Goal: Find specific page/section: Find specific page/section

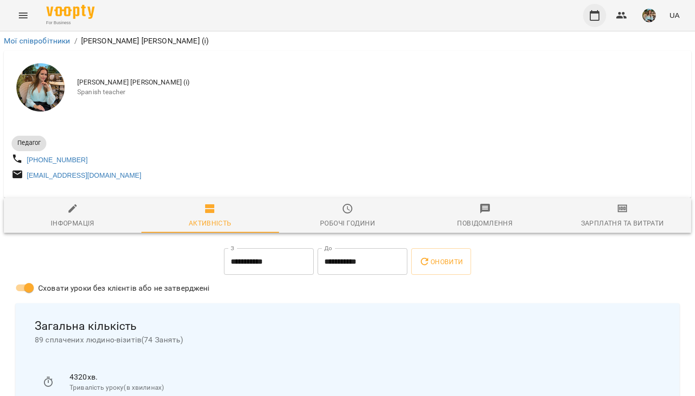
click at [598, 17] on icon "button" at bounding box center [595, 16] width 12 height 12
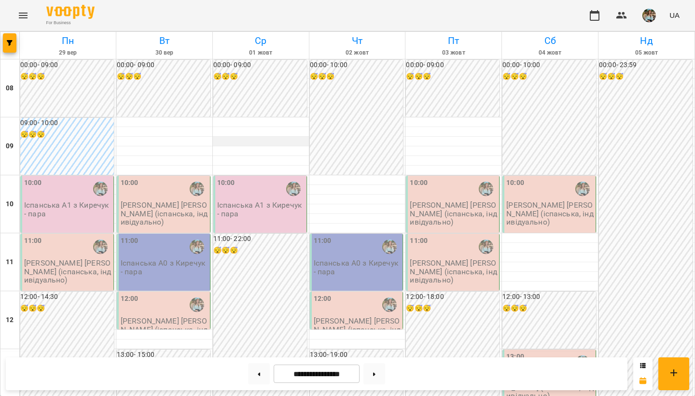
scroll to position [575, 0]
click at [650, 21] on img "button" at bounding box center [649, 16] width 14 height 14
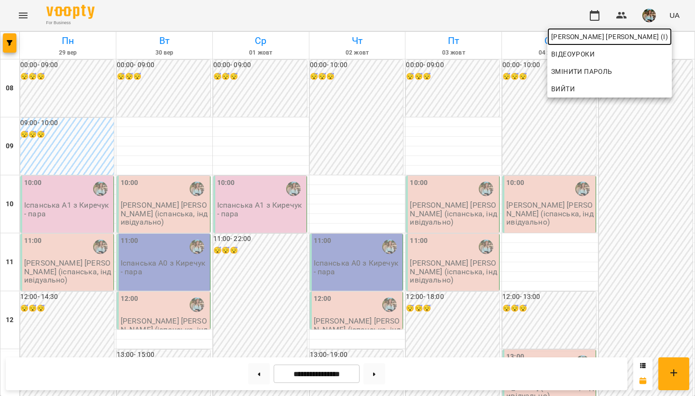
click at [643, 44] on link "[PERSON_NAME] [PERSON_NAME] (і)" at bounding box center [609, 36] width 124 height 17
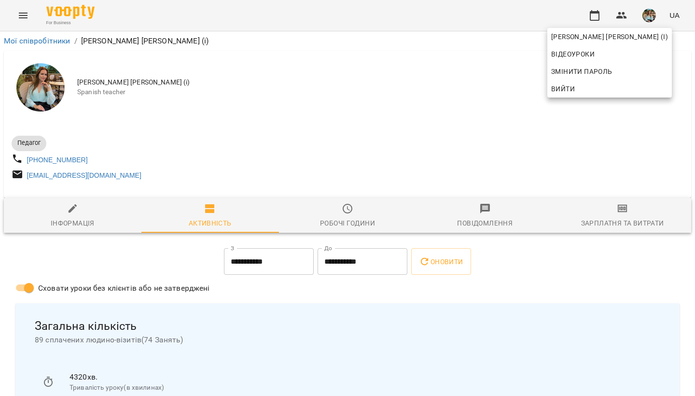
click at [332, 113] on div at bounding box center [347, 198] width 695 height 396
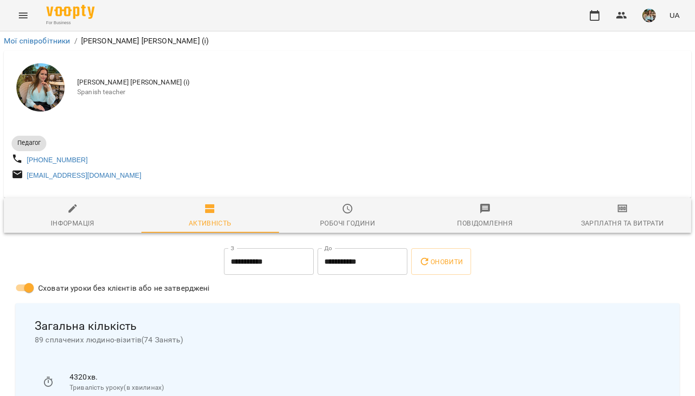
click at [650, 20] on img "button" at bounding box center [649, 16] width 14 height 14
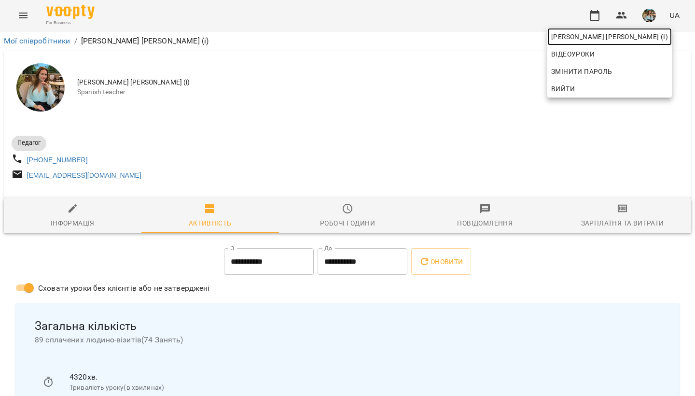
click at [633, 36] on span "[PERSON_NAME] [PERSON_NAME] (і)" at bounding box center [609, 37] width 117 height 12
click at [390, 123] on div at bounding box center [347, 198] width 695 height 396
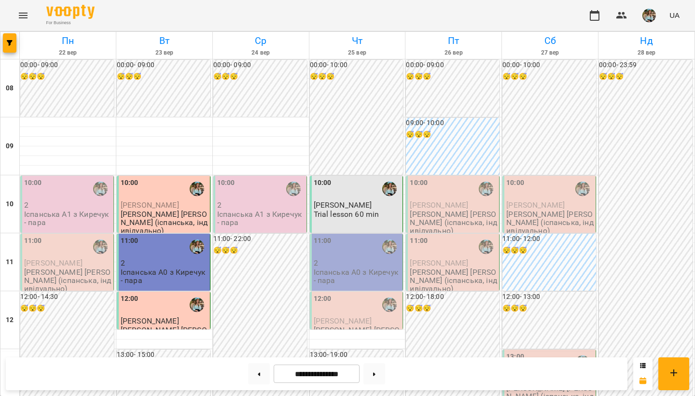
scroll to position [196, 0]
click at [646, 18] on img "button" at bounding box center [649, 16] width 14 height 14
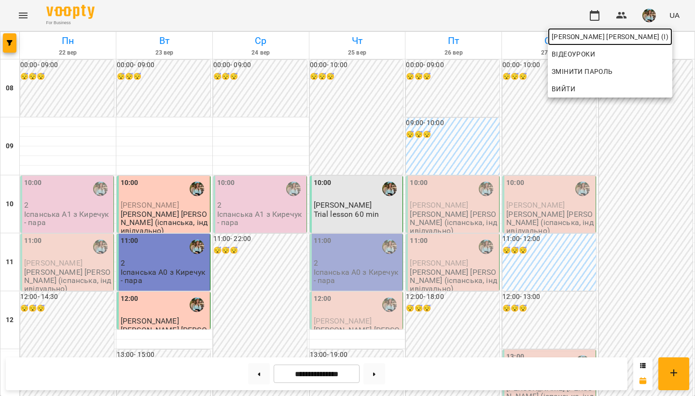
click at [592, 43] on link "[PERSON_NAME] [PERSON_NAME] (і)" at bounding box center [610, 36] width 124 height 17
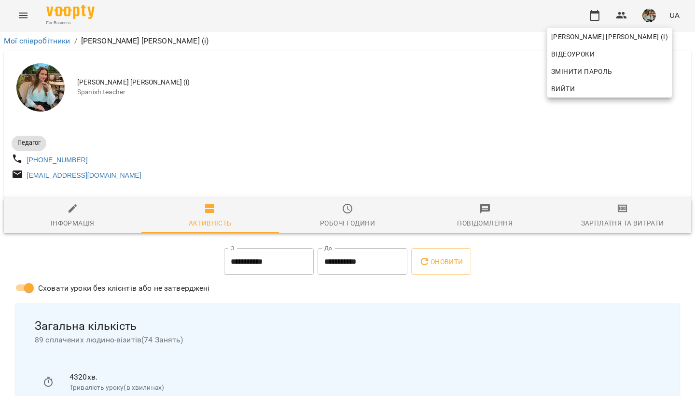
click at [408, 104] on div at bounding box center [347, 198] width 695 height 396
